Goal: Task Accomplishment & Management: Manage account settings

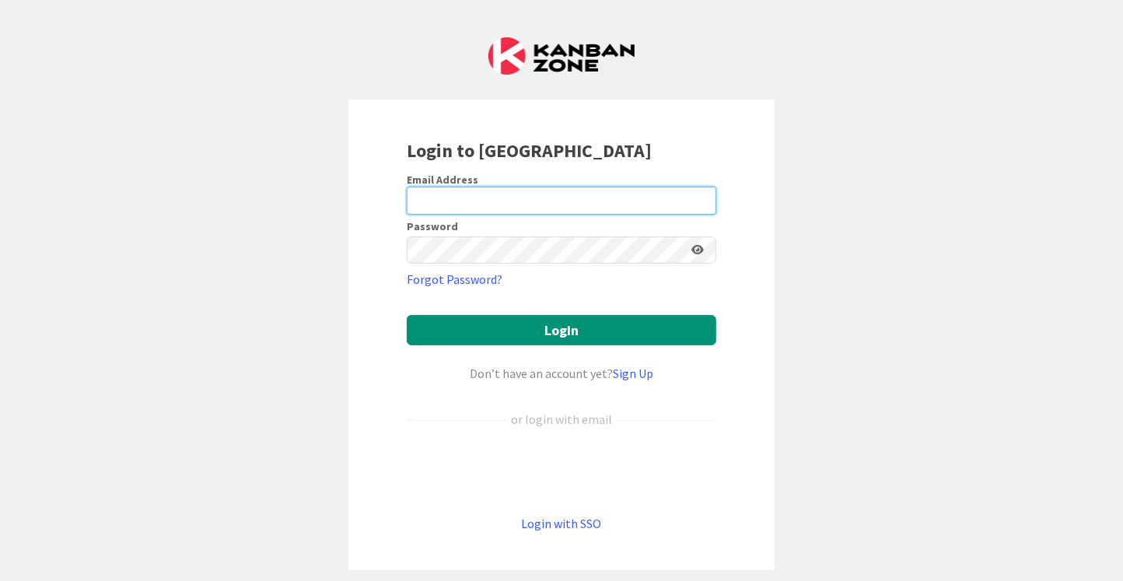
click at [478, 194] on input "email" at bounding box center [561, 201] width 309 height 28
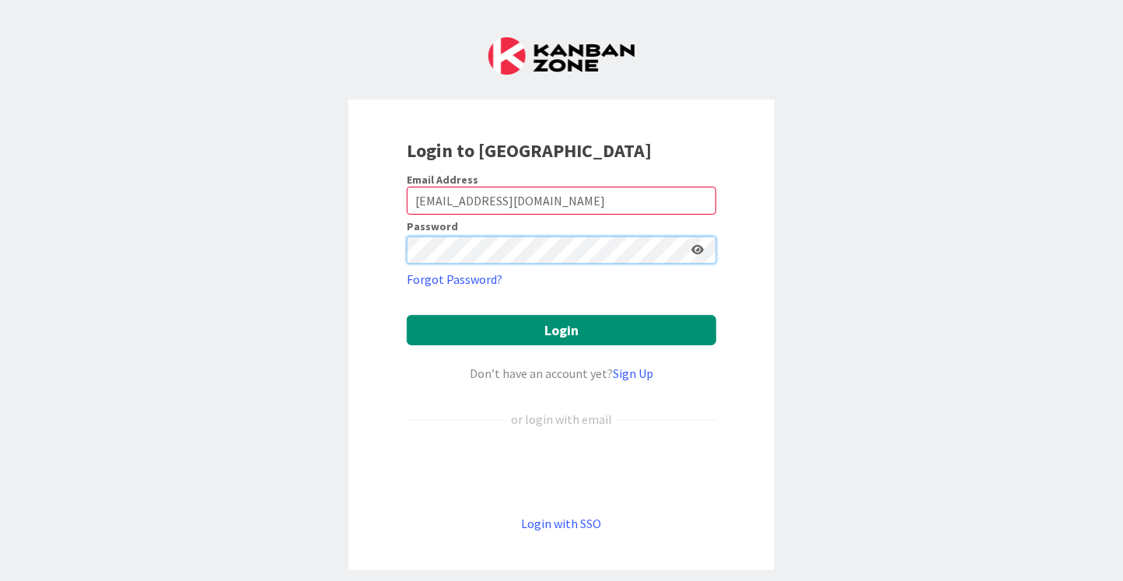
click at [407, 315] on button "Login" at bounding box center [561, 330] width 309 height 30
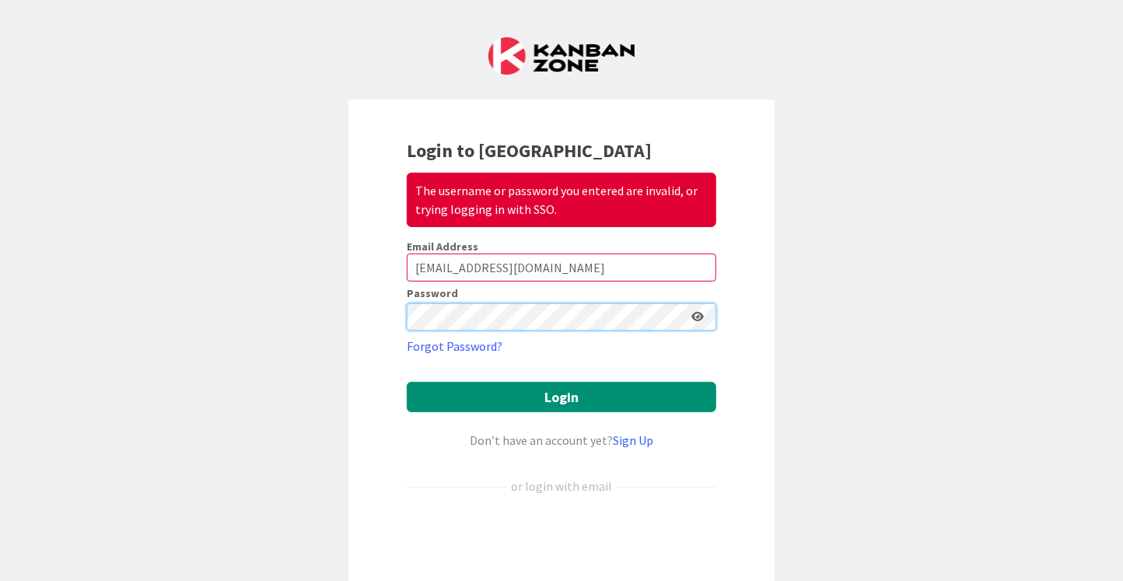
click at [302, 306] on div "Login to Kanban Zone The username or password you entered are invalid, or tryin…" at bounding box center [561, 290] width 1123 height 581
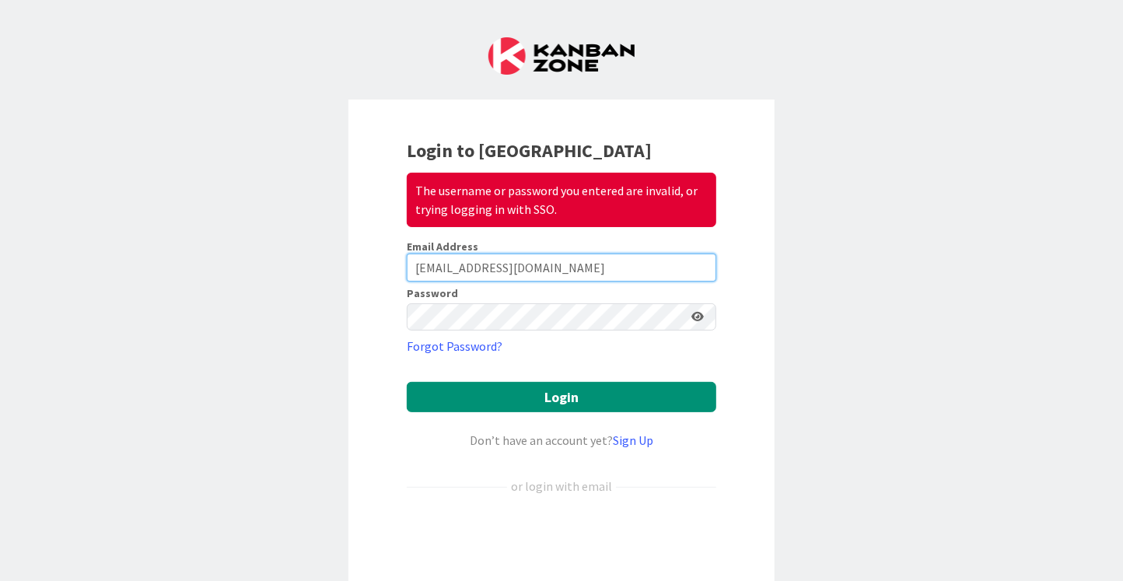
drag, startPoint x: 547, startPoint y: 267, endPoint x: 144, endPoint y: 231, distance: 405.2
click at [144, 231] on div "Login to Kanban Zone The username or password you entered are invalid, or tryin…" at bounding box center [561, 290] width 1123 height 581
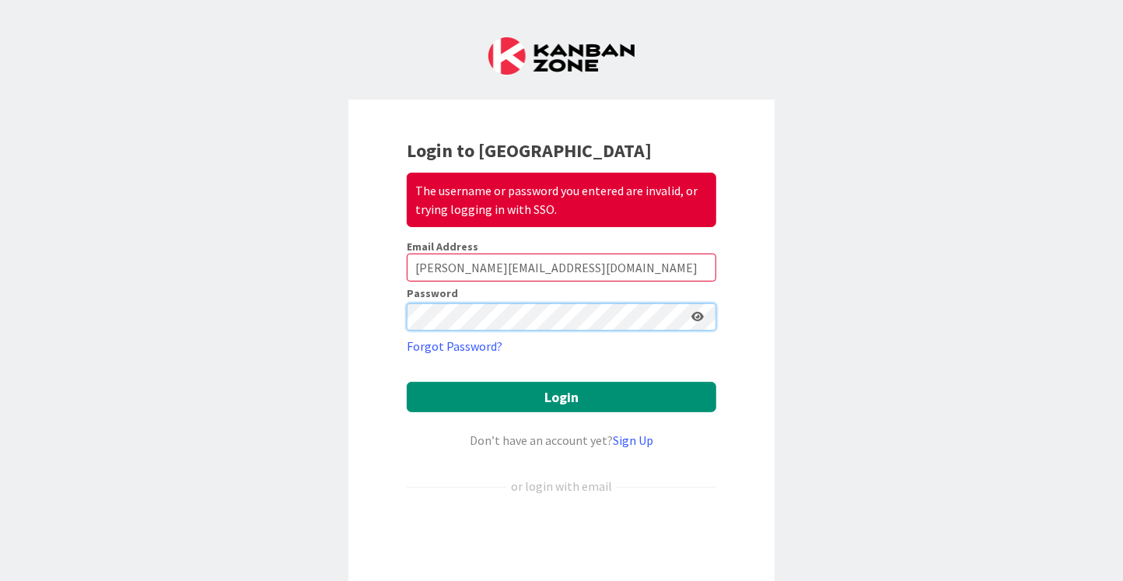
click at [407, 382] on button "Login" at bounding box center [561, 397] width 309 height 30
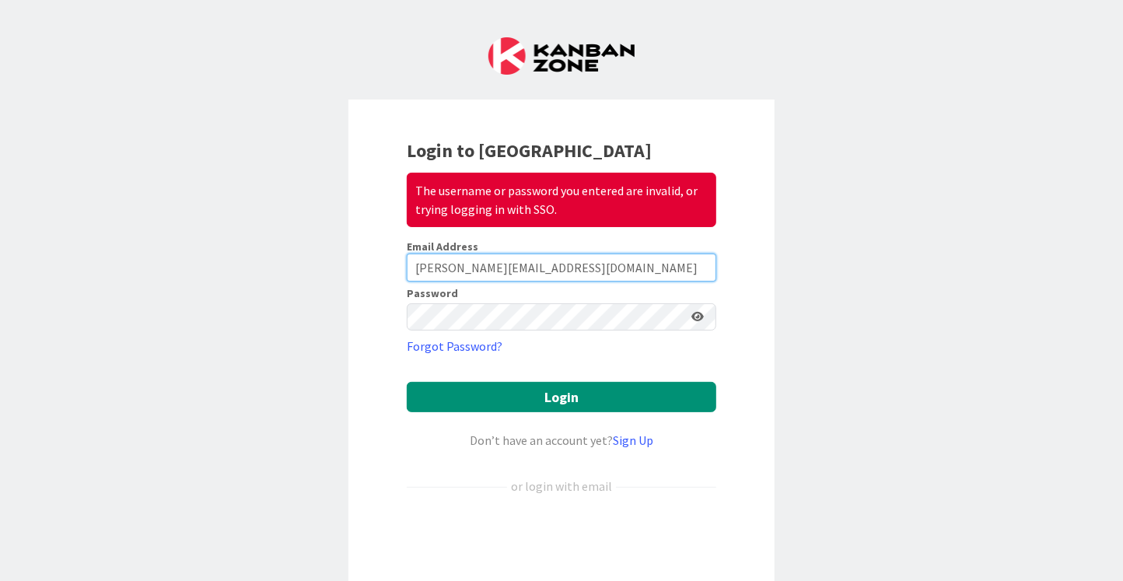
drag, startPoint x: 541, startPoint y: 273, endPoint x: 221, endPoint y: 218, distance: 324.9
click at [221, 219] on div "Login to Kanban Zone The username or password you entered are invalid, or tryin…" at bounding box center [561, 290] width 1123 height 581
type input "[PERSON_NAME][EMAIL_ADDRESS][DOMAIN_NAME]"
click at [407, 382] on button "Login" at bounding box center [561, 397] width 309 height 30
